Goal: Task Accomplishment & Management: Complete application form

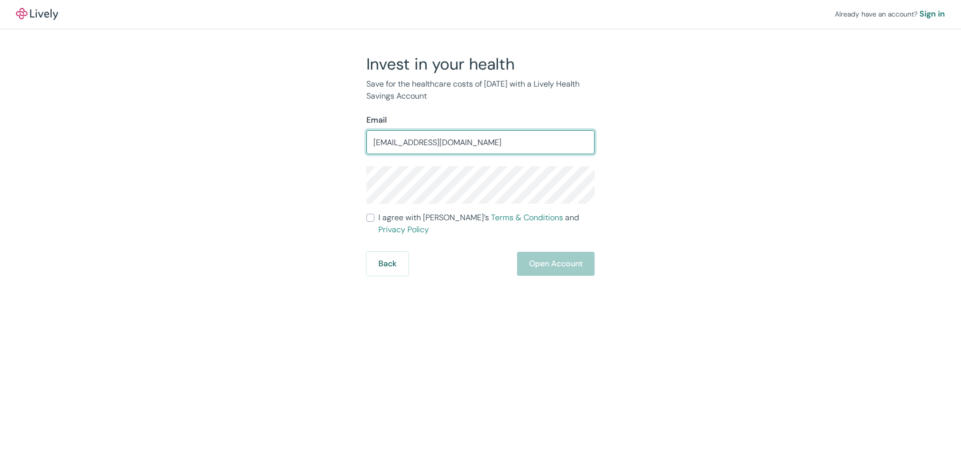
type input "[EMAIL_ADDRESS][DOMAIN_NAME]"
click at [458, 139] on input "Email" at bounding box center [480, 142] width 228 height 20
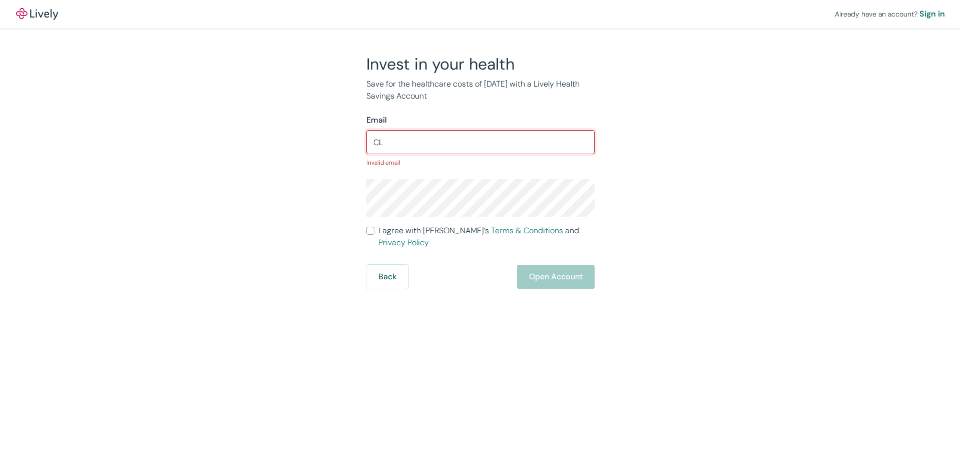
type input "C"
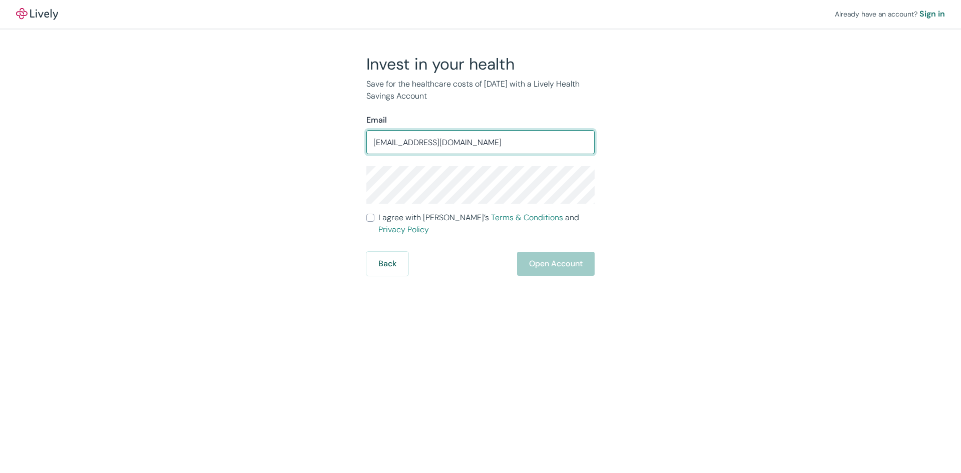
type input "[EMAIL_ADDRESS][DOMAIN_NAME]"
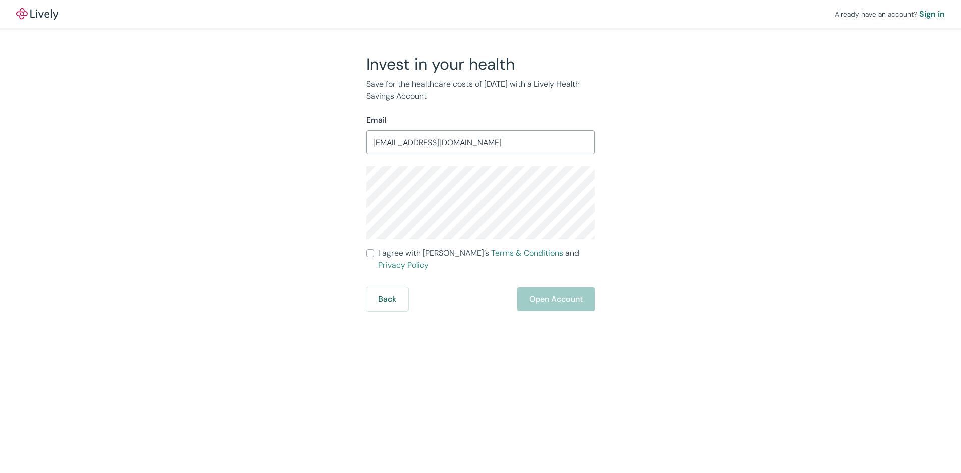
click at [371, 253] on input "I agree with Lively’s Terms & Conditions and Privacy Policy" at bounding box center [370, 253] width 8 height 8
checkbox input "true"
click at [546, 287] on button "Open Account" at bounding box center [556, 299] width 78 height 24
